Goal: Find specific page/section: Find specific page/section

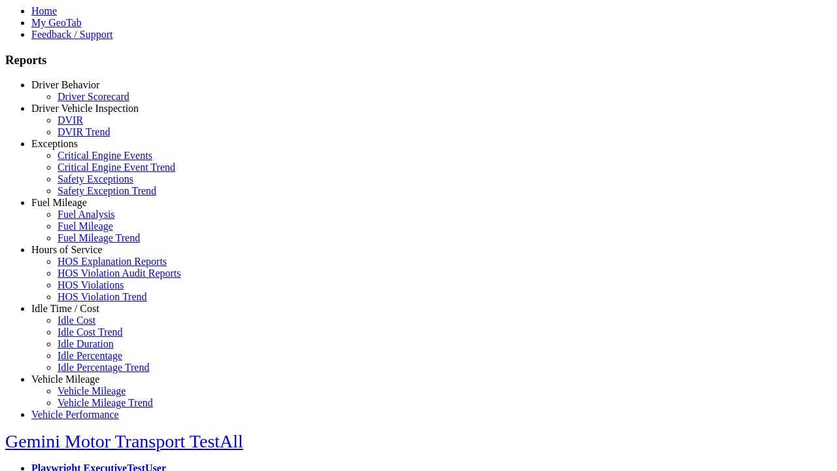
click at [75, 208] on link "Fuel Mileage" at bounding box center [59, 202] width 56 height 11
click at [85, 243] on link "Fuel Mileage Trend" at bounding box center [99, 237] width 82 height 11
select select "**********"
type input "**********"
